Goal: Check status

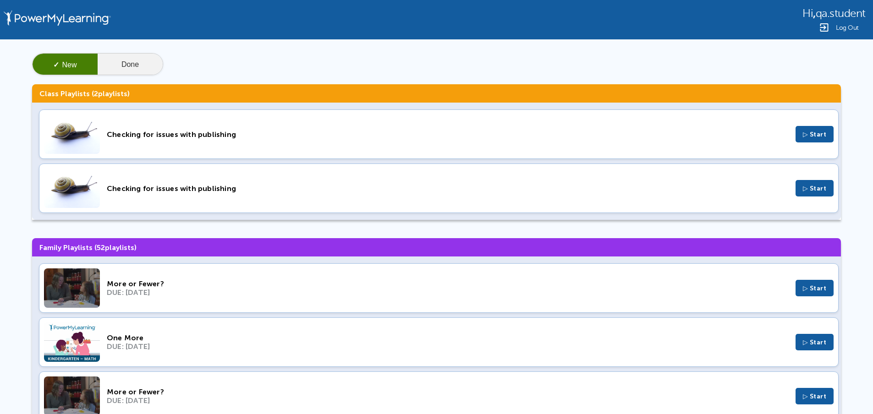
click at [141, 65] on button "Done" at bounding box center [130, 65] width 65 height 22
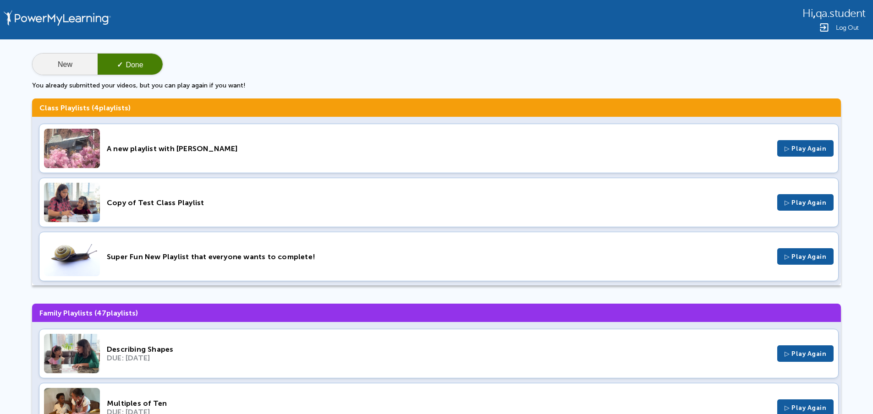
click at [66, 64] on button "New" at bounding box center [65, 65] width 65 height 22
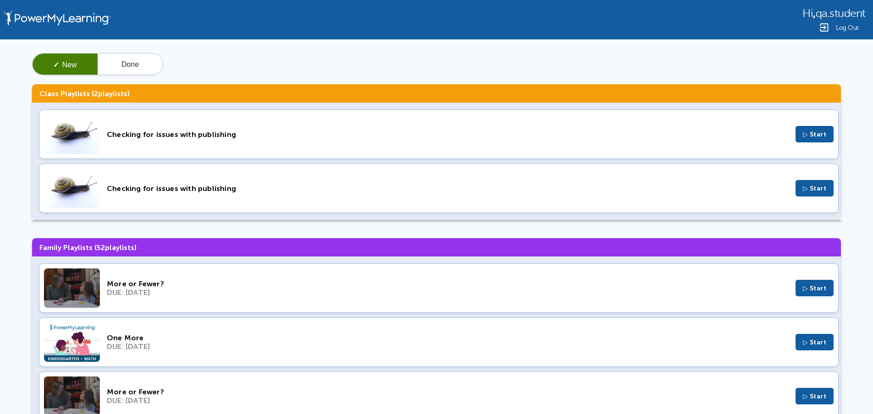
click at [260, 192] on div "Checking for issues with publishing" at bounding box center [448, 188] width 682 height 9
click at [132, 68] on button "Done" at bounding box center [130, 65] width 65 height 22
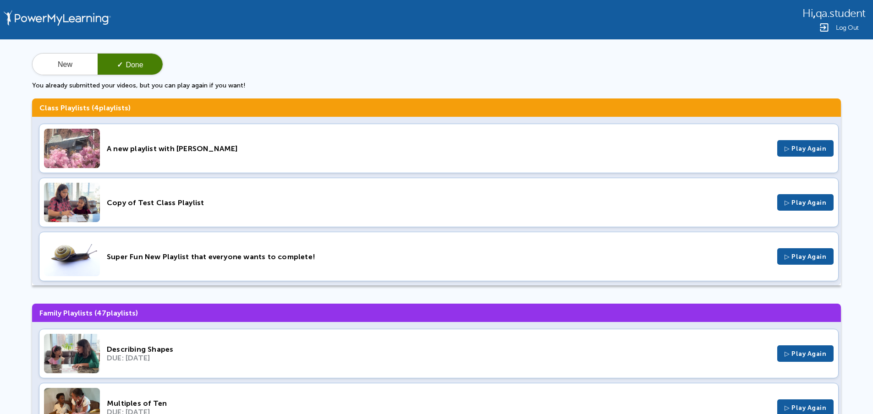
click at [208, 257] on div "Super Fun New Playlist that everyone wants to complete!" at bounding box center [438, 256] width 663 height 9
click at [65, 58] on button "New" at bounding box center [65, 65] width 65 height 22
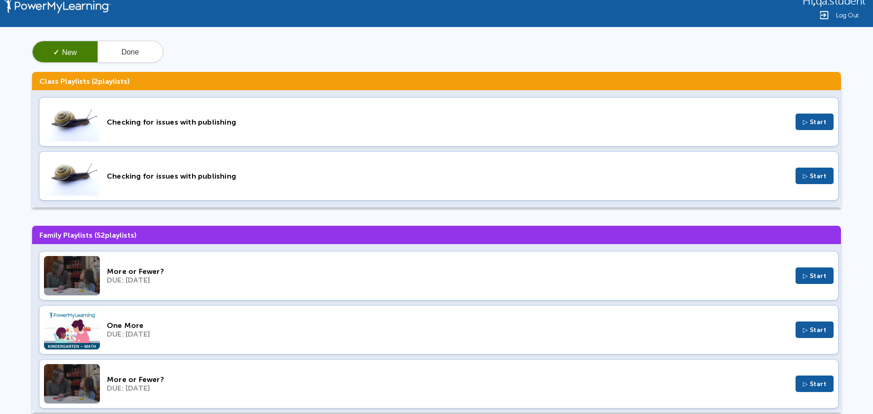
scroll to position [32, 0]
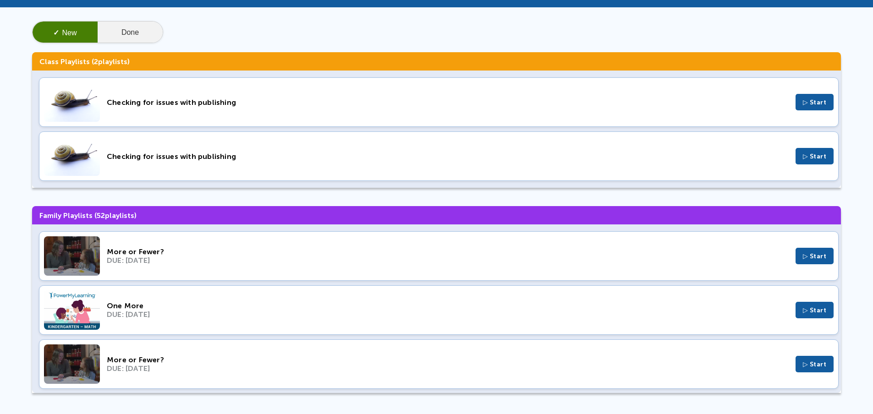
click at [126, 31] on button "Done" at bounding box center [130, 33] width 65 height 22
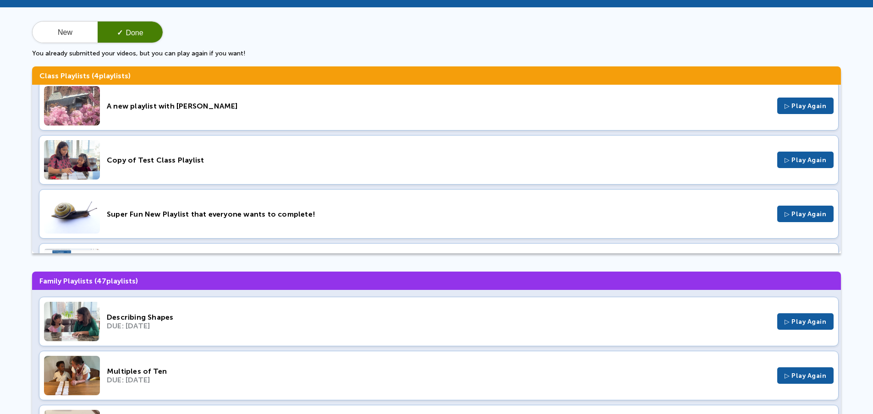
scroll to position [0, 0]
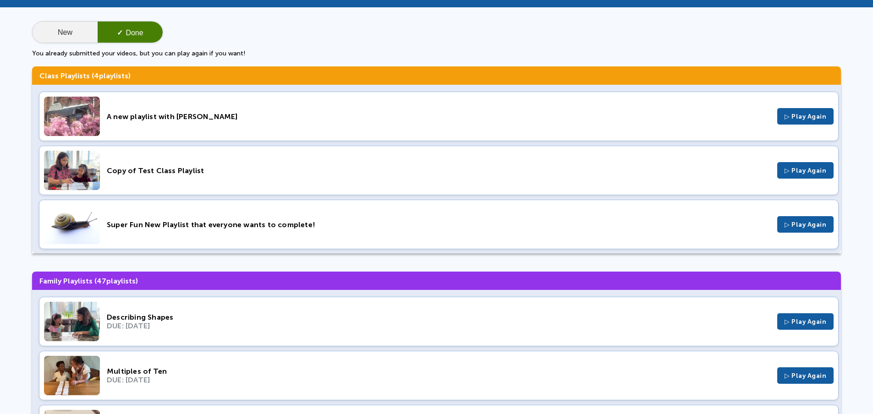
click at [69, 27] on button "New" at bounding box center [65, 33] width 65 height 22
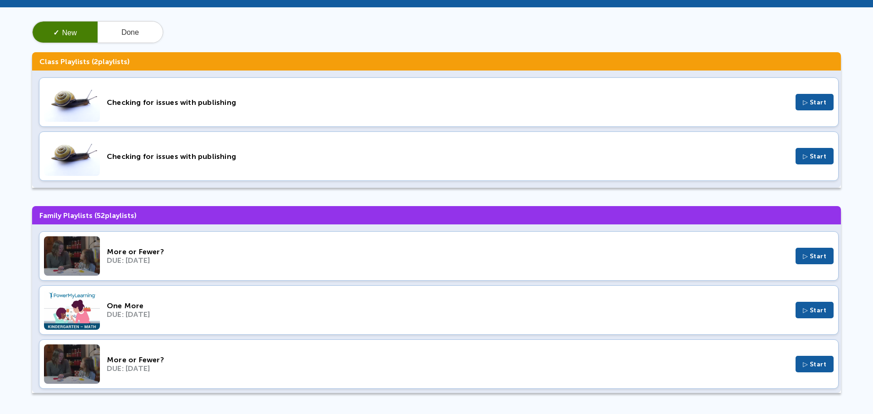
click at [178, 105] on div "Checking for issues with publishing" at bounding box center [448, 102] width 682 height 9
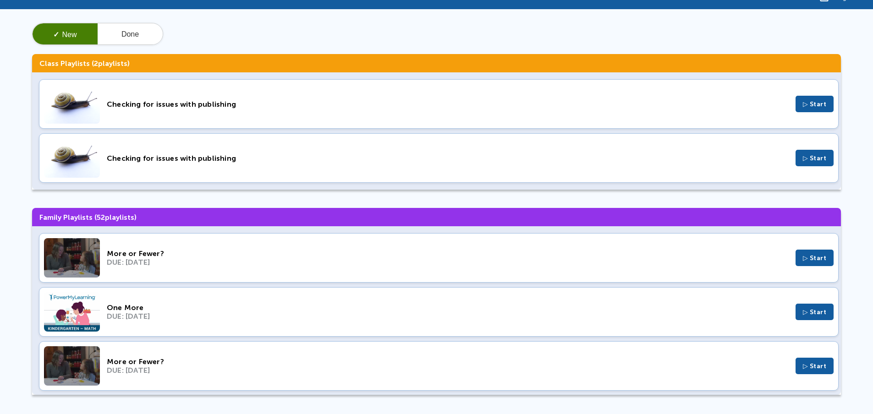
scroll to position [32, 0]
